Goal: Task Accomplishment & Management: Complete application form

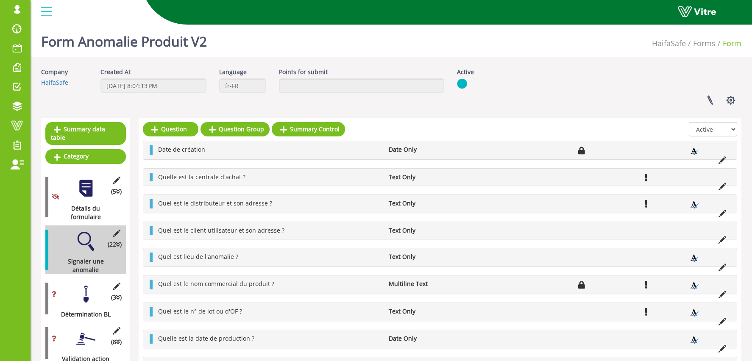
drag, startPoint x: 87, startPoint y: 40, endPoint x: 136, endPoint y: 41, distance: 49.1
click at [0, 0] on link "Change Company" at bounding box center [0, 0] width 0 height 0
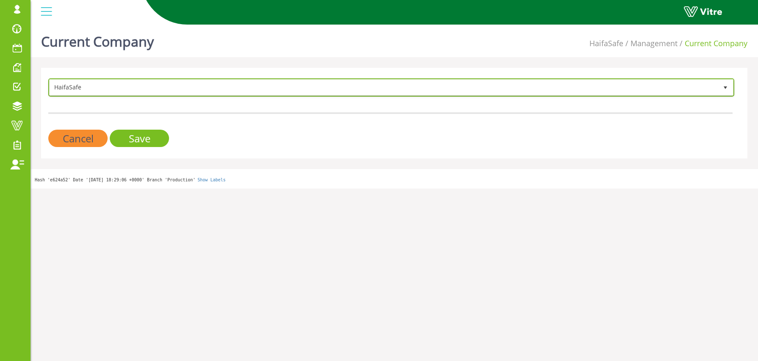
click at [136, 86] on span "HaifaSafe" at bounding box center [384, 87] width 668 height 15
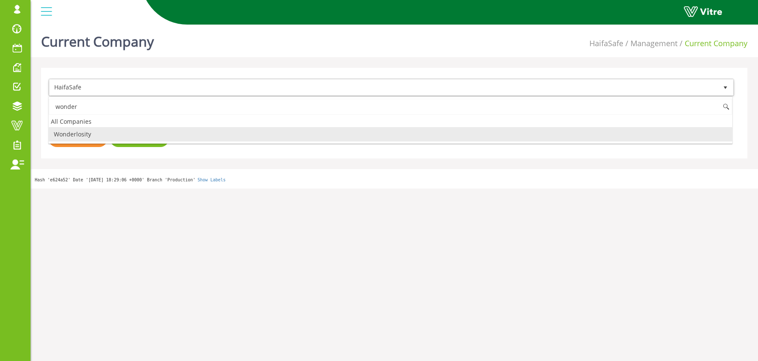
click at [119, 133] on li "Wonderlosity" at bounding box center [390, 134] width 683 height 14
type input "wonder"
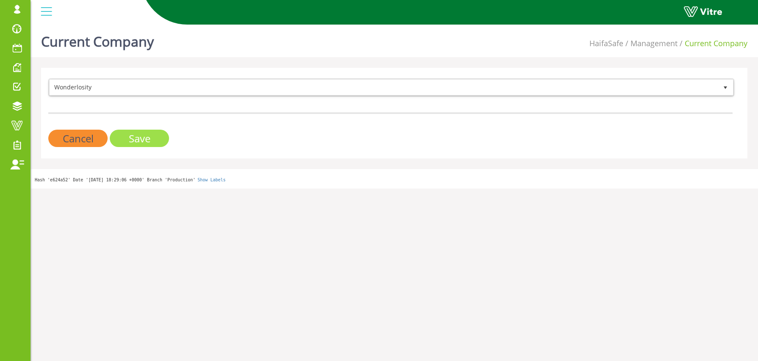
click at [136, 141] on input "Save" at bounding box center [139, 138] width 59 height 17
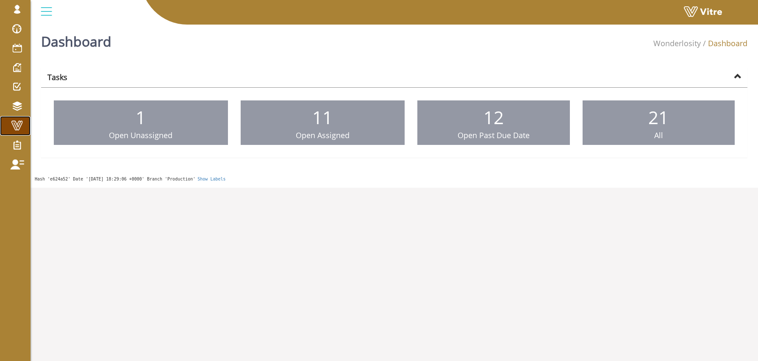
click at [23, 126] on span at bounding box center [16, 125] width 21 height 10
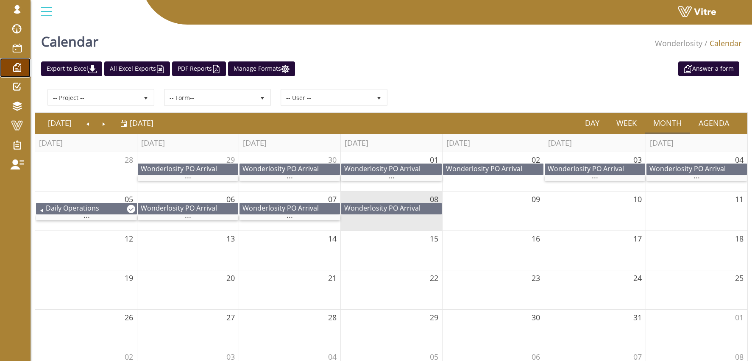
click at [18, 67] on span at bounding box center [16, 67] width 21 height 10
click at [21, 46] on span at bounding box center [16, 48] width 21 height 10
click at [169, 167] on span "Wonderlosity PO Arrival" at bounding box center [179, 168] width 76 height 9
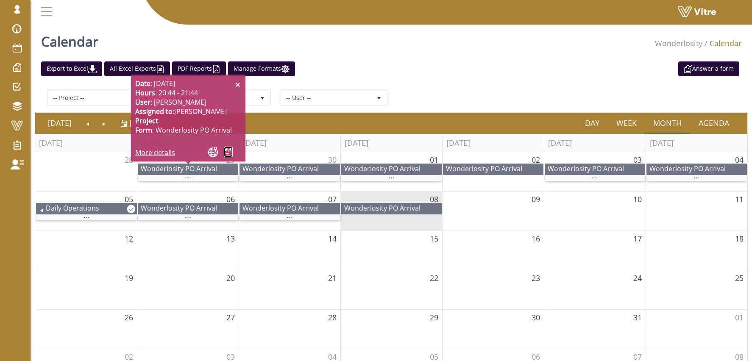
click at [227, 152] on link at bounding box center [228, 152] width 9 height 11
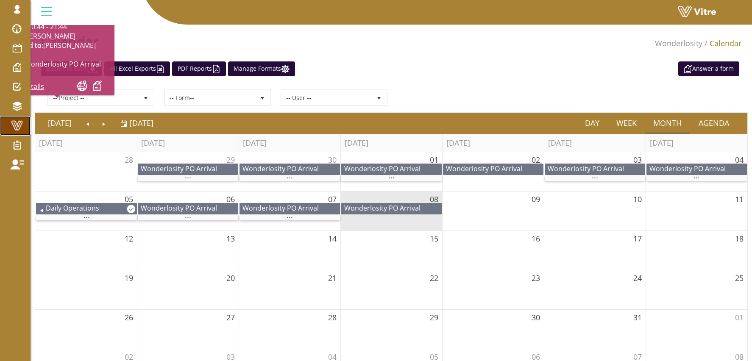
click at [19, 120] on span at bounding box center [16, 125] width 21 height 10
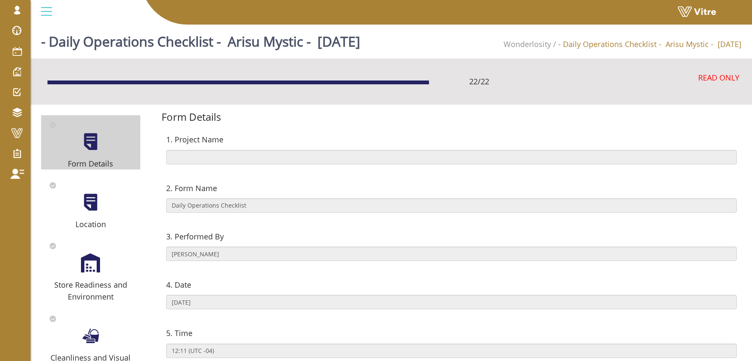
click at [92, 135] on div at bounding box center [90, 141] width 19 height 19
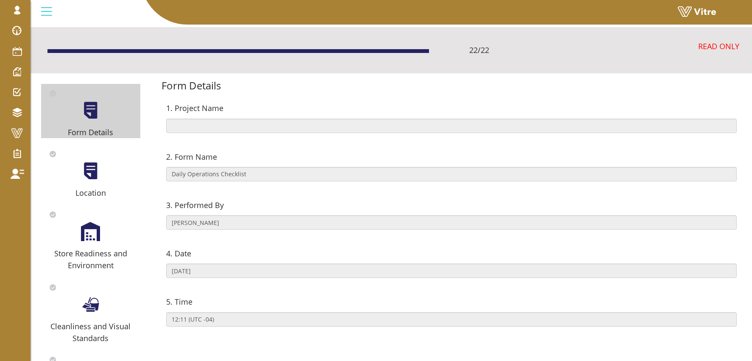
scroll to position [32, 0]
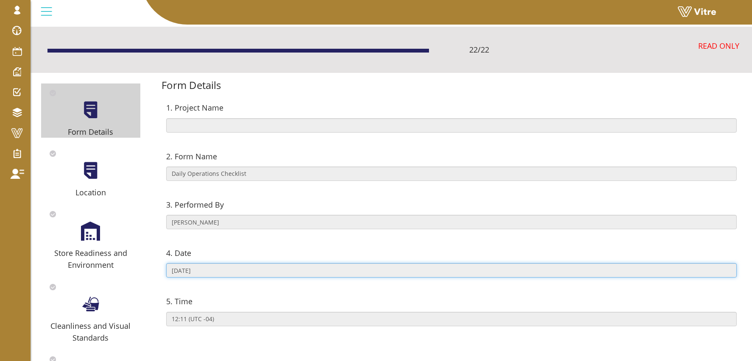
drag, startPoint x: 186, startPoint y: 270, endPoint x: 181, endPoint y: 270, distance: 5.1
click at [181, 270] on input "10/04/2025" at bounding box center [451, 270] width 570 height 14
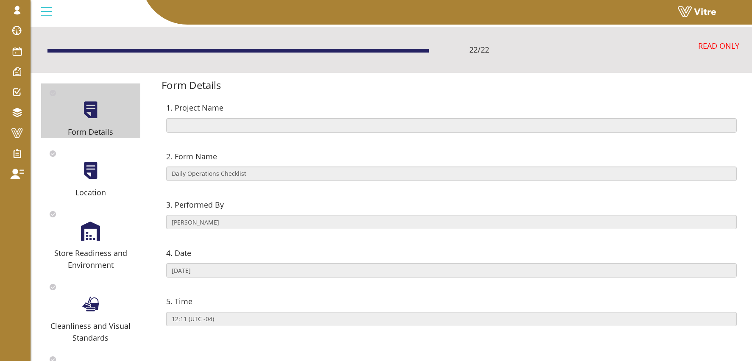
click at [86, 168] on div at bounding box center [90, 170] width 19 height 19
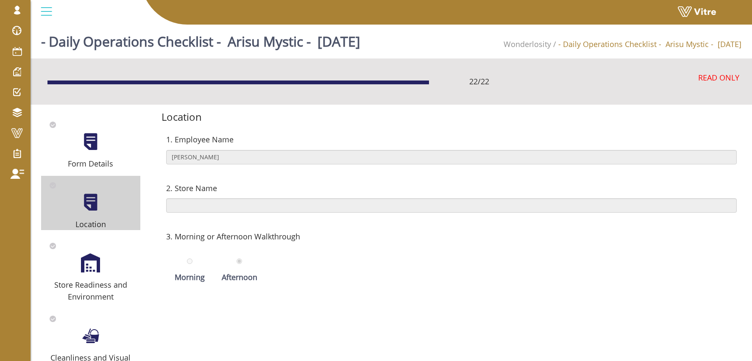
type input "4 Arisu Mystic"
click at [98, 261] on div at bounding box center [90, 262] width 19 height 19
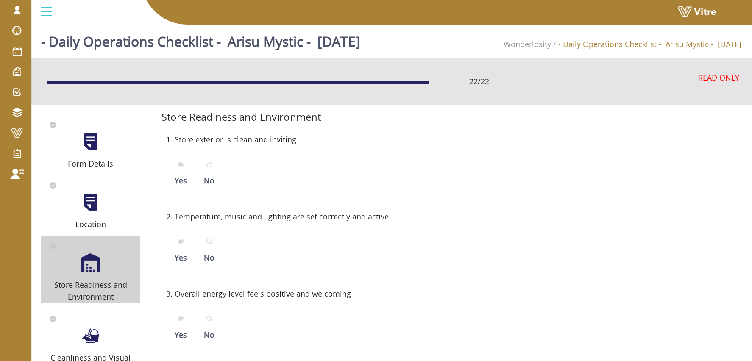
click at [91, 133] on div at bounding box center [90, 141] width 19 height 19
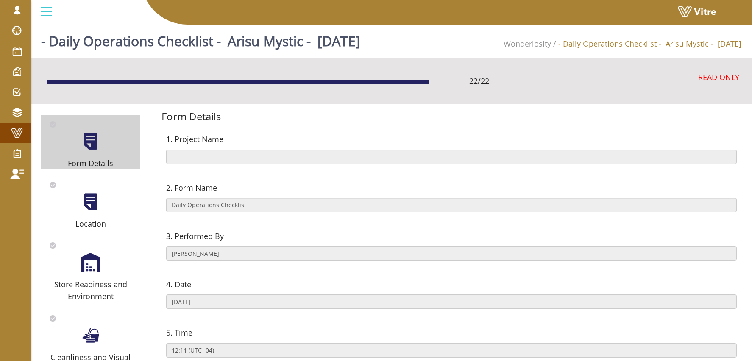
scroll to position [2, 0]
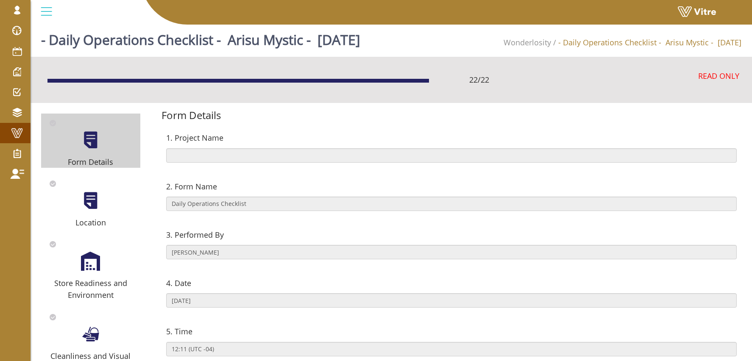
click at [19, 131] on span at bounding box center [16, 133] width 21 height 10
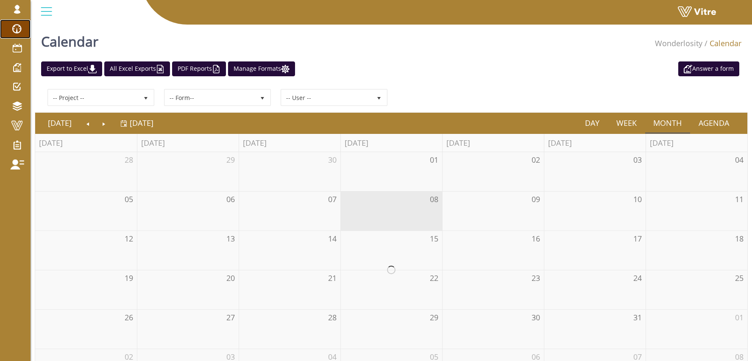
click at [16, 29] on span at bounding box center [16, 29] width 21 height 10
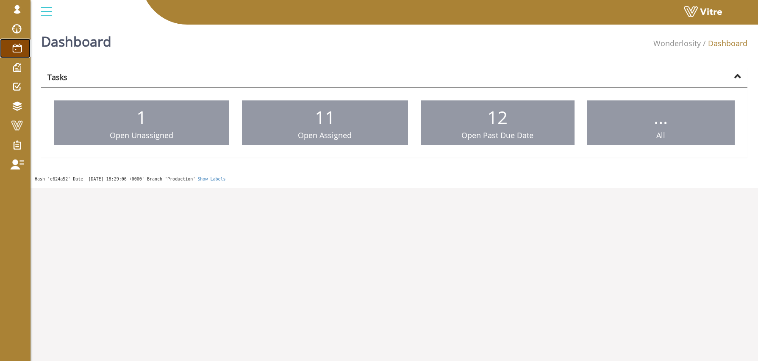
click at [16, 49] on span at bounding box center [16, 48] width 21 height 10
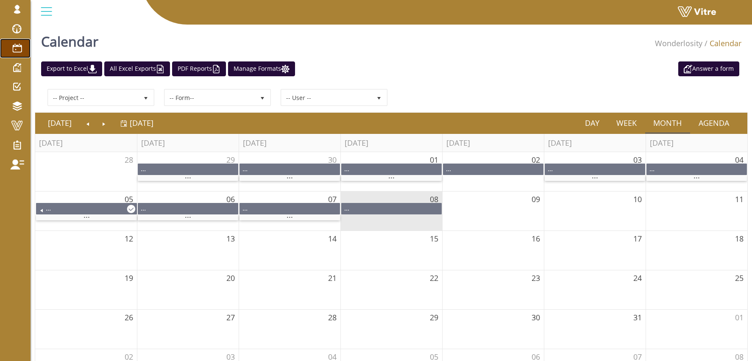
click at [17, 48] on span at bounding box center [16, 48] width 21 height 10
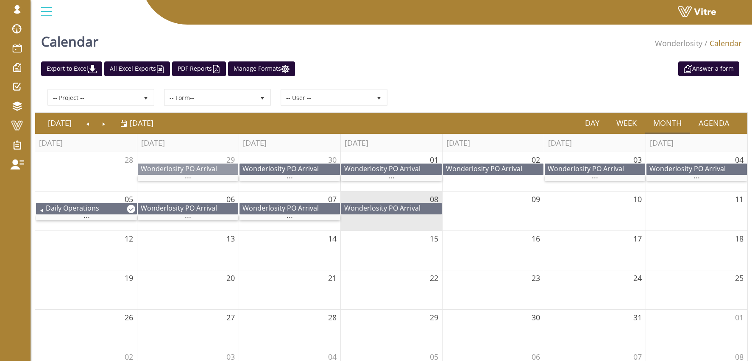
click at [189, 172] on span "Wonderlosity PO Arrival" at bounding box center [179, 168] width 76 height 9
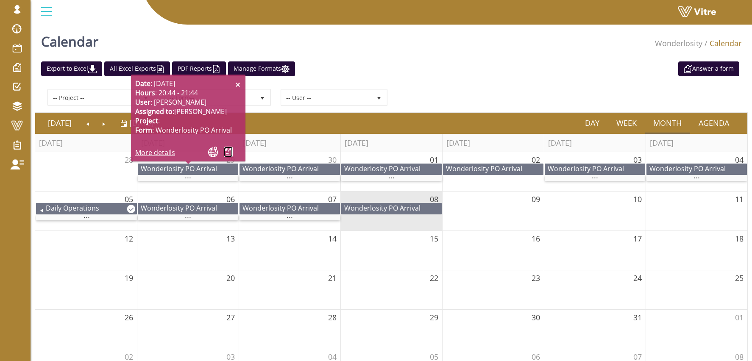
click at [228, 151] on link at bounding box center [228, 152] width 9 height 11
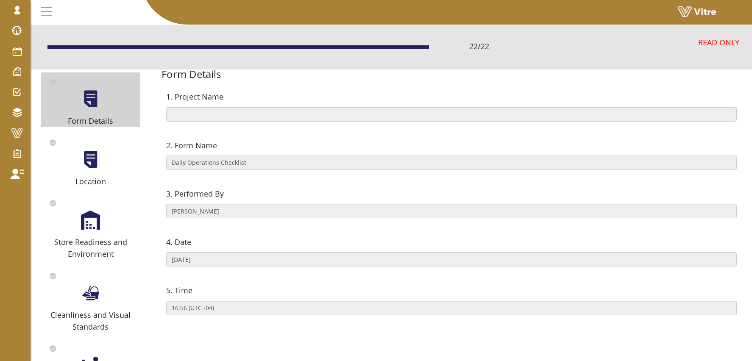
scroll to position [41, 0]
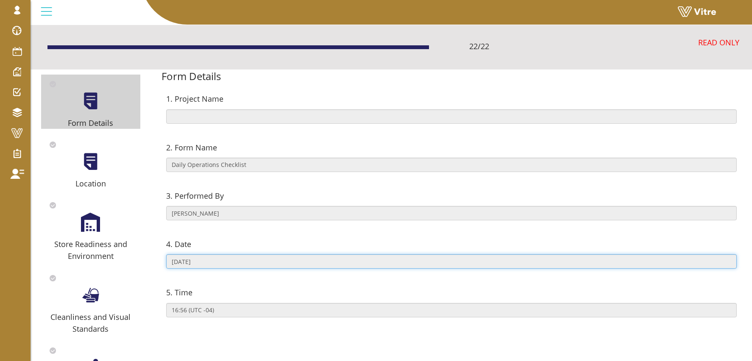
drag, startPoint x: 172, startPoint y: 262, endPoint x: 216, endPoint y: 263, distance: 44.1
click at [216, 263] on input "09/05/2025" at bounding box center [451, 261] width 570 height 14
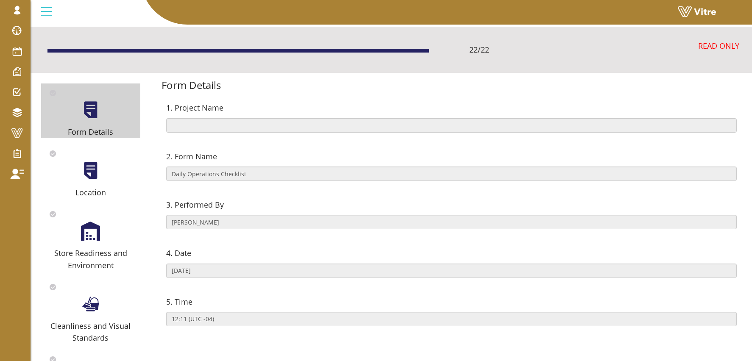
scroll to position [66, 0]
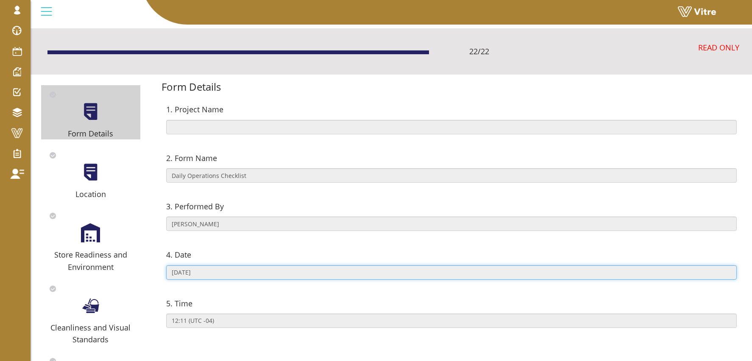
drag, startPoint x: 175, startPoint y: 234, endPoint x: 213, endPoint y: 238, distance: 38.7
click at [213, 265] on input "[DATE]" at bounding box center [451, 272] width 570 height 14
click at [184, 265] on input "[DATE]" at bounding box center [451, 272] width 570 height 14
click at [168, 265] on input "[DATE]" at bounding box center [451, 272] width 570 height 14
drag, startPoint x: 205, startPoint y: 236, endPoint x: 168, endPoint y: 238, distance: 36.9
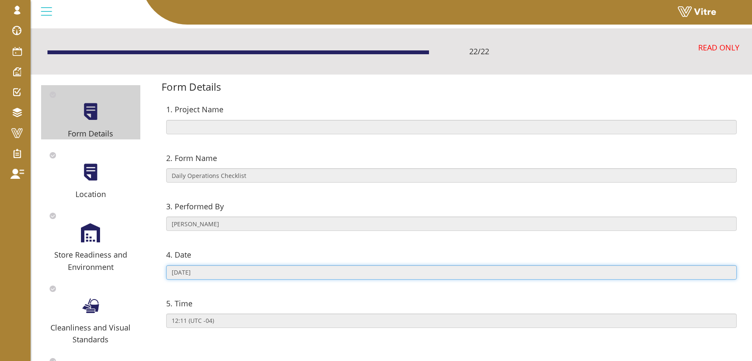
click at [168, 265] on input "[DATE]" at bounding box center [451, 272] width 570 height 14
click at [207, 265] on input "[DATE]" at bounding box center [451, 272] width 570 height 14
click at [202, 265] on input "[DATE]" at bounding box center [451, 272] width 570 height 14
click at [226, 265] on input "[DATE]" at bounding box center [451, 272] width 570 height 14
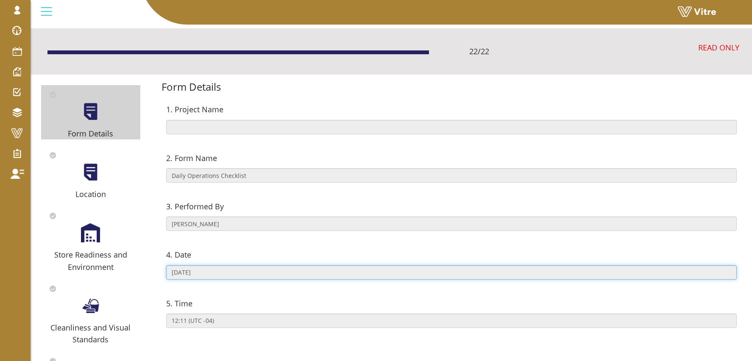
click at [191, 265] on input "[DATE]" at bounding box center [451, 272] width 570 height 14
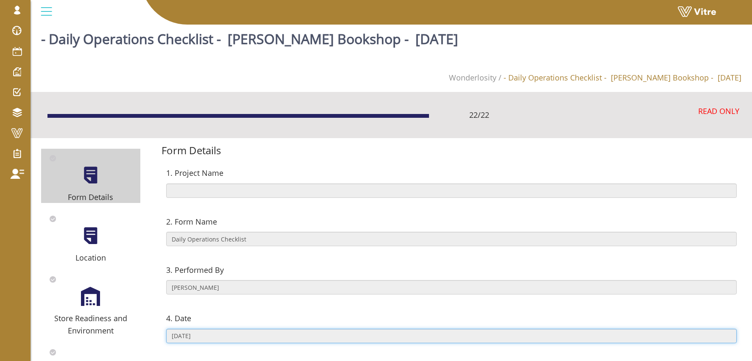
scroll to position [0, 0]
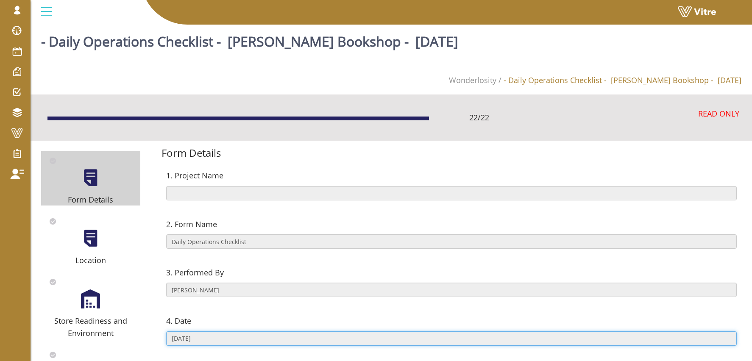
click at [192, 331] on input "[DATE]" at bounding box center [451, 338] width 570 height 14
drag, startPoint x: 171, startPoint y: 301, endPoint x: 216, endPoint y: 301, distance: 44.9
click at [216, 331] on input "[DATE]" at bounding box center [451, 338] width 570 height 14
click at [188, 331] on input "[DATE]" at bounding box center [451, 338] width 570 height 14
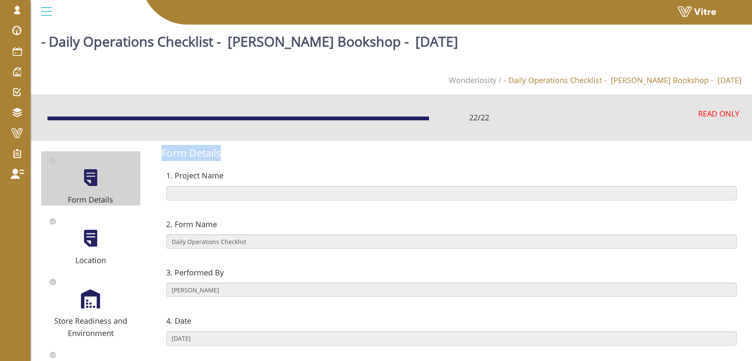
drag, startPoint x: 225, startPoint y: 114, endPoint x: 162, endPoint y: 121, distance: 63.5
click at [162, 145] on div "Form Details" at bounding box center [451, 153] width 580 height 16
copy div "Form Details"
click at [208, 145] on div "Form Details" at bounding box center [451, 153] width 580 height 16
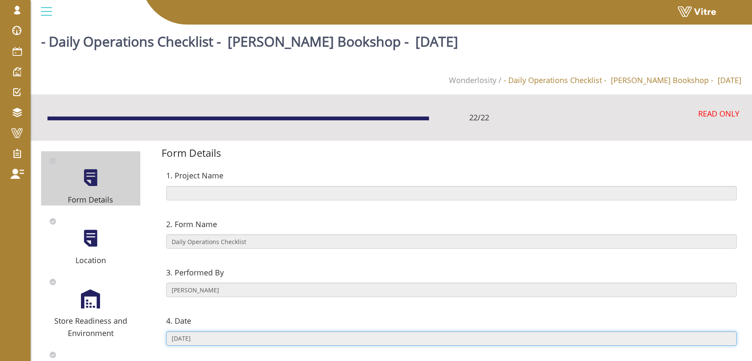
drag, startPoint x: 186, startPoint y: 303, endPoint x: 210, endPoint y: 302, distance: 24.6
click at [210, 331] on input "[DATE]" at bounding box center [451, 338] width 570 height 14
